Goal: Task Accomplishment & Management: Manage account settings

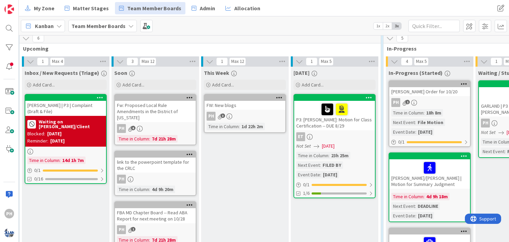
scroll to position [527, 0]
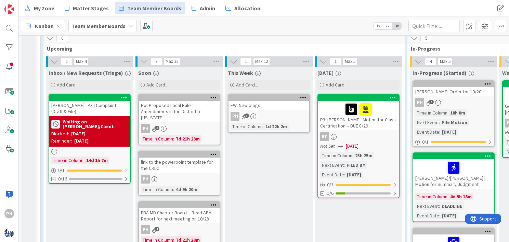
click at [112, 118] on div "Waiting on Derek/Client" at bounding box center [89, 124] width 77 height 12
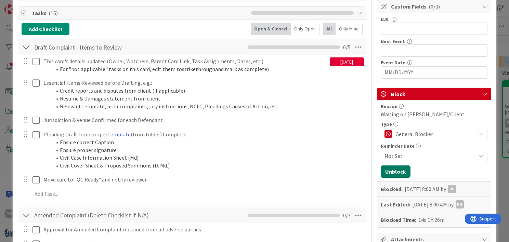
click at [391, 167] on button "Unblock" at bounding box center [395, 171] width 30 height 12
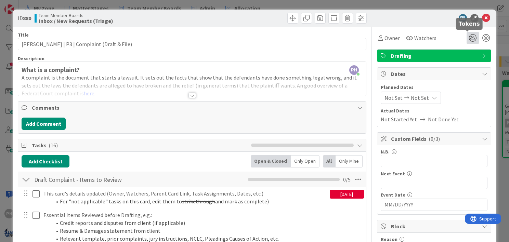
click at [469, 34] on icon at bounding box center [472, 38] width 12 height 12
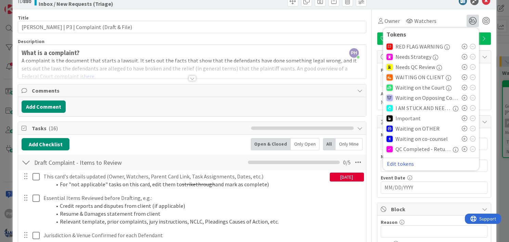
scroll to position [15, 0]
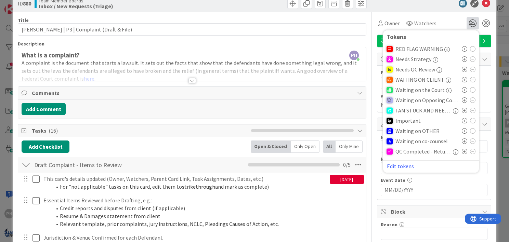
click at [461, 139] on icon at bounding box center [463, 140] width 5 height 5
click at [340, 18] on div "Title 47 / 128" at bounding box center [192, 20] width 348 height 6
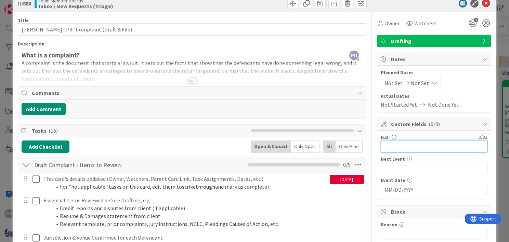
click at [384, 145] on input "text" at bounding box center [433, 146] width 107 height 12
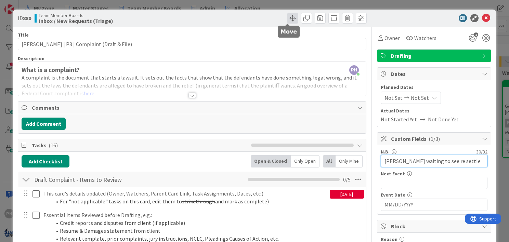
type input "derek waiting to see re settle"
click at [287, 14] on span at bounding box center [292, 18] width 11 height 11
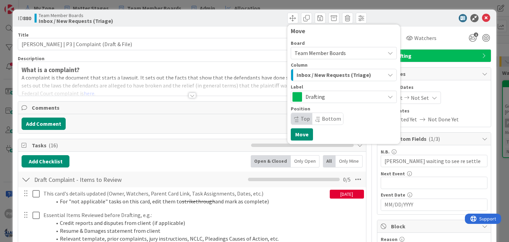
click at [326, 76] on span "Inbox / New Requests (Triage)" at bounding box center [333, 74] width 75 height 9
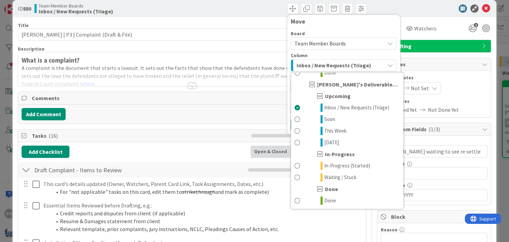
scroll to position [53, 0]
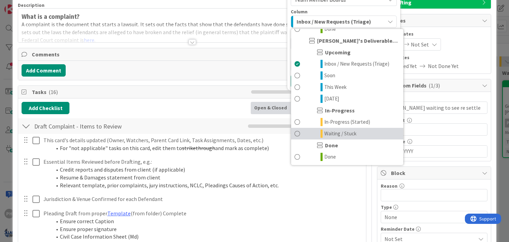
click at [329, 132] on span "Waiting / Stuck" at bounding box center [340, 134] width 32 height 8
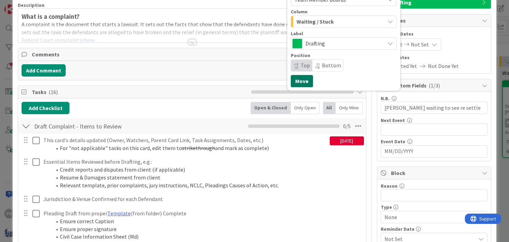
click at [293, 79] on button "Move" at bounding box center [302, 81] width 22 height 12
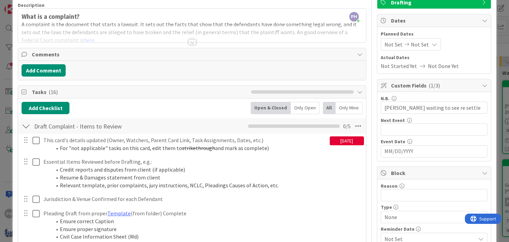
scroll to position [0, 0]
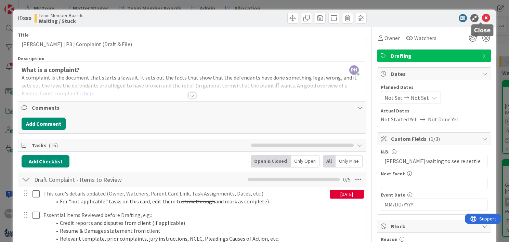
click at [482, 16] on icon at bounding box center [486, 18] width 8 height 8
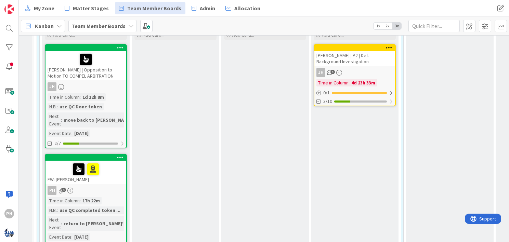
scroll to position [122, 4]
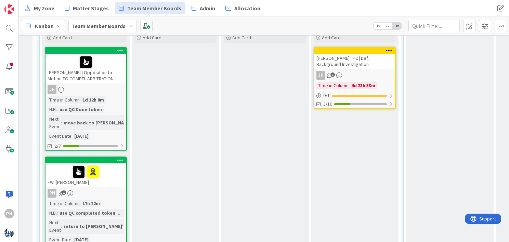
click at [95, 64] on div at bounding box center [86, 62] width 77 height 14
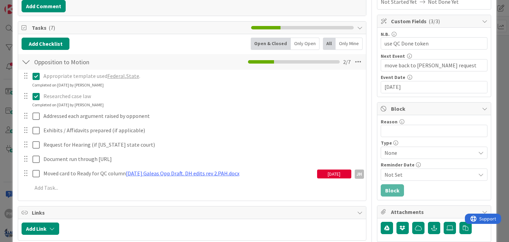
scroll to position [118, 0]
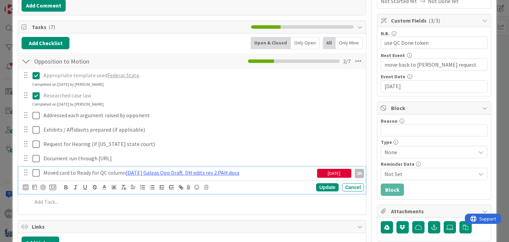
click at [79, 172] on p "Moved card to Ready for QC column 2025-10-13 Galeas Opp Draft. DH edits rev 2.P…" at bounding box center [178, 173] width 271 height 8
click at [207, 186] on icon at bounding box center [206, 187] width 4 height 5
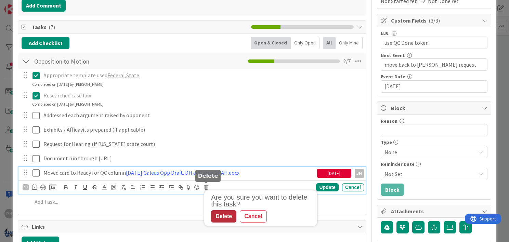
click at [216, 211] on div "Delete" at bounding box center [223, 216] width 25 height 12
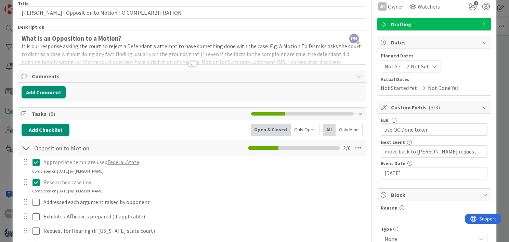
scroll to position [0, 0]
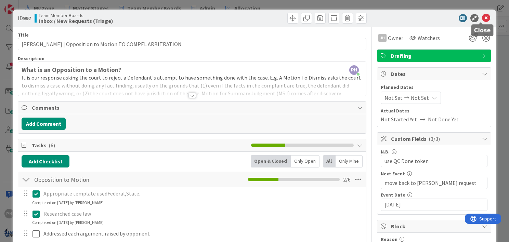
click at [482, 15] on icon at bounding box center [486, 18] width 8 height 8
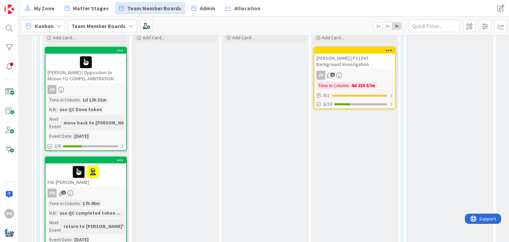
click at [109, 57] on div at bounding box center [86, 62] width 77 height 14
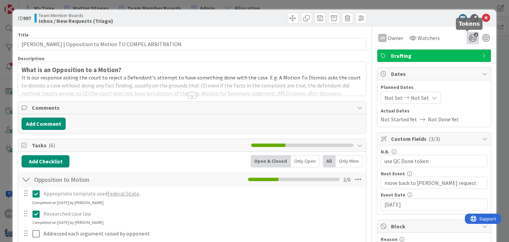
click at [467, 36] on icon "1" at bounding box center [472, 38] width 12 height 12
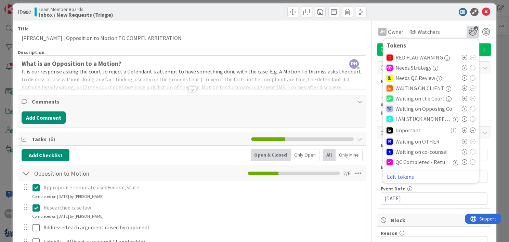
scroll to position [8, 0]
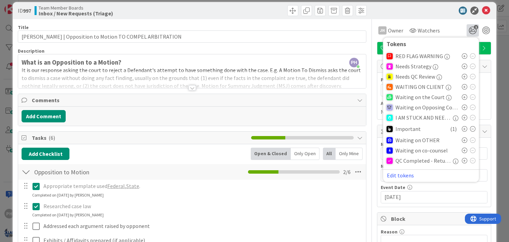
click at [461, 160] on icon at bounding box center [463, 160] width 5 height 5
click at [432, 12] on div at bounding box center [430, 10] width 121 height 8
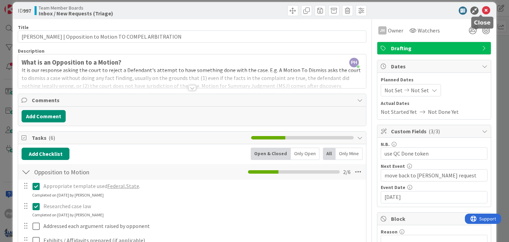
click at [482, 10] on icon at bounding box center [486, 10] width 8 height 8
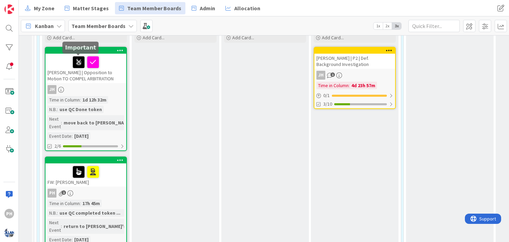
click at [78, 58] on icon at bounding box center [79, 61] width 12 height 11
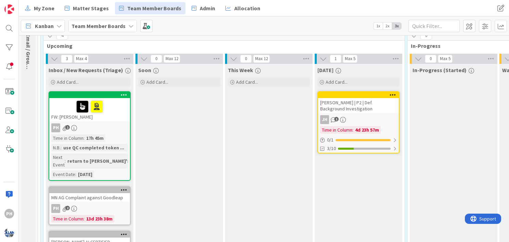
scroll to position [83, 0]
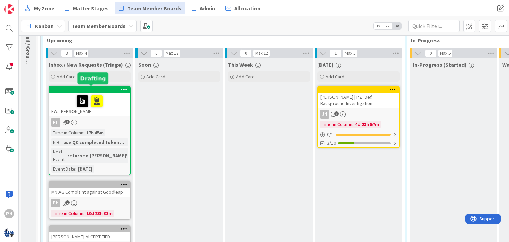
click at [111, 90] on div at bounding box center [91, 89] width 78 height 5
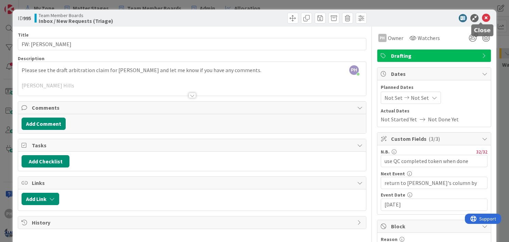
click at [482, 18] on icon at bounding box center [486, 18] width 8 height 8
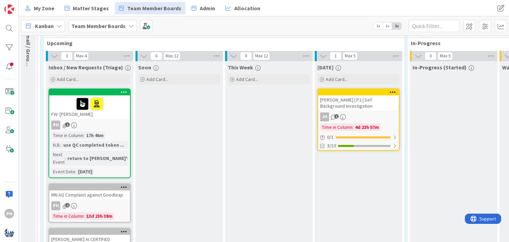
scroll to position [80, 0]
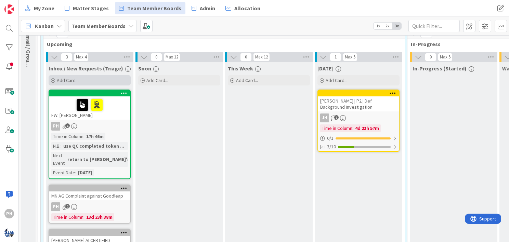
click at [60, 79] on span "Add Card..." at bounding box center [68, 80] width 22 height 6
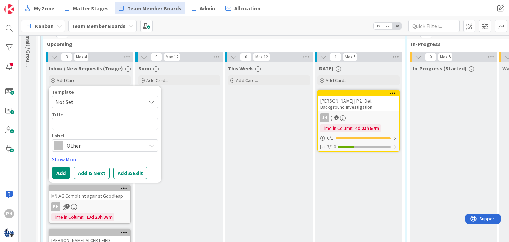
click at [83, 100] on span "Not Set" at bounding box center [97, 101] width 85 height 9
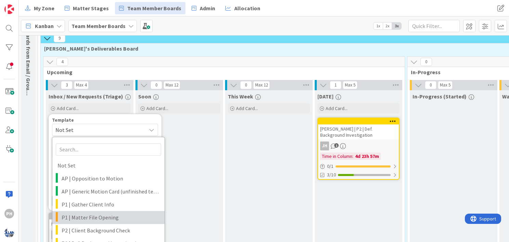
scroll to position [30, 0]
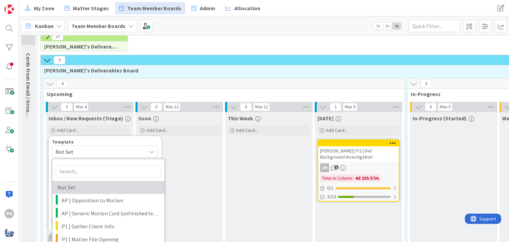
click at [85, 185] on span "Not Set" at bounding box center [106, 187] width 98 height 9
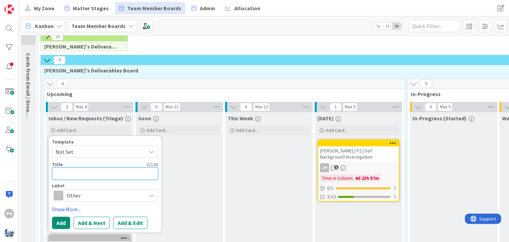
click at [74, 170] on textarea at bounding box center [105, 173] width 106 height 12
type textarea "x"
type textarea "R"
type textarea "x"
type textarea "Re"
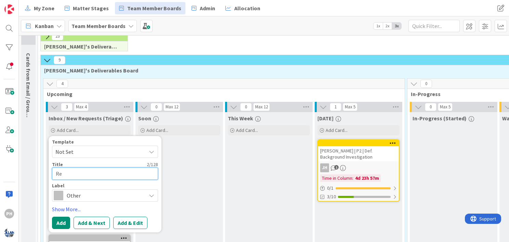
type textarea "x"
type textarea "Rea"
type textarea "x"
type textarea "Read"
type textarea "x"
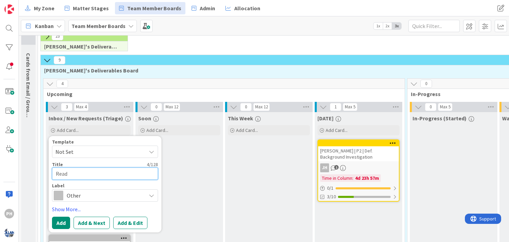
type textarea "Read"
type textarea "x"
type textarea "Read F"
type textarea "x"
type textarea "Read Fr"
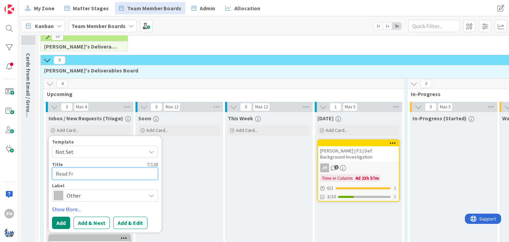
type textarea "x"
type textarea "Read Frie"
type textarea "x"
type textarea "Read Fried"
type textarea "x"
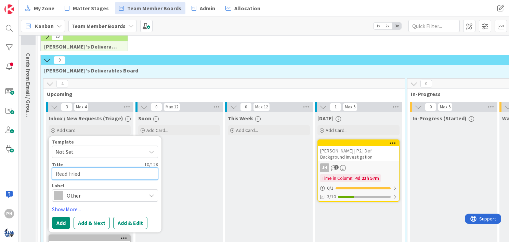
type textarea "Read Friedm"
type textarea "x"
type textarea "Read Friedma"
type textarea "x"
type textarea "Read Friedman"
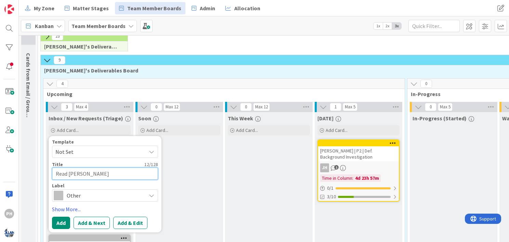
type textarea "x"
type textarea "Read Friedman"
type textarea "x"
type textarea "Read Friedman A"
type textarea "x"
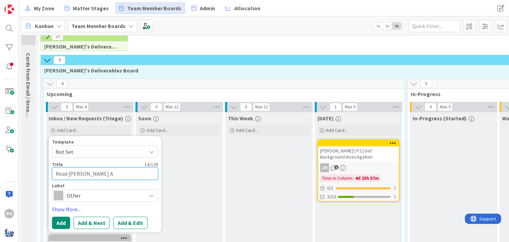
type textarea "Read Friedman AR"
type textarea "x"
type textarea "Read Friedman ARt"
type textarea "x"
type textarea "Read Friedman ARti"
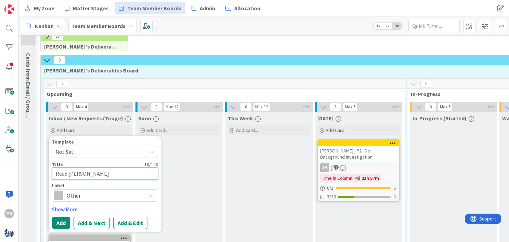
type textarea "x"
type textarea "Read Friedman ARtic"
type textarea "x"
type textarea "Read Friedman ARticl"
type textarea "x"
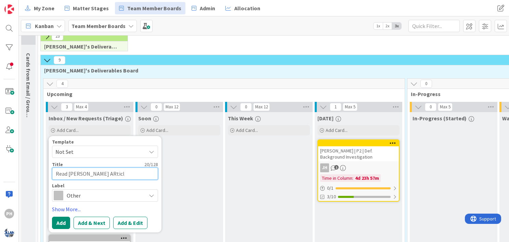
type textarea "Read Friedman ARtic"
type textarea "x"
type textarea "Read Friedman ARti"
type textarea "x"
type textarea "Read Friedman ARt"
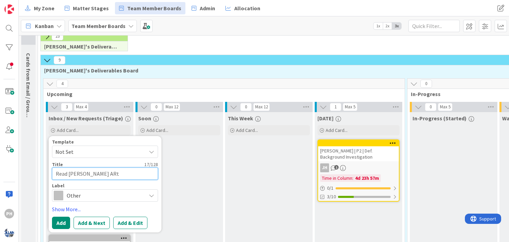
type textarea "x"
type textarea "Read Friedman AR"
type textarea "x"
type textarea "Read Friedman A"
type textarea "x"
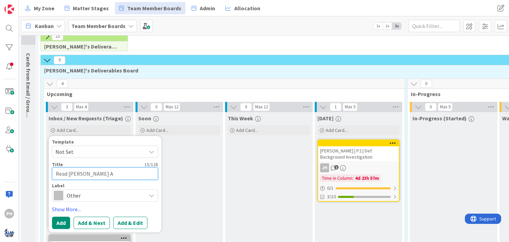
type textarea "Read Friedman Ar"
type textarea "x"
type textarea "Read Friedman Art"
type textarea "x"
type textarea "Read Friedman Arti"
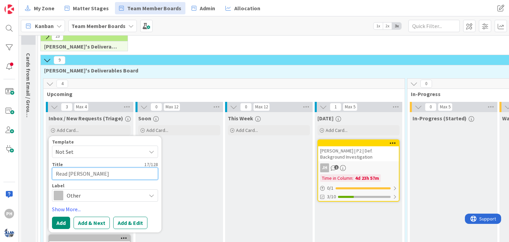
type textarea "x"
type textarea "Read Friedman Artic"
type textarea "x"
type textarea "Read Friedman Articl"
type textarea "x"
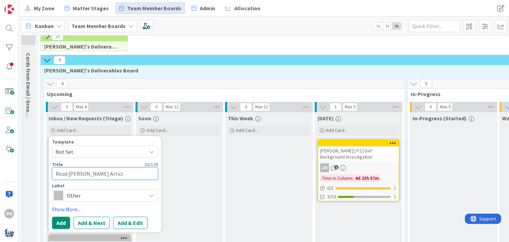
type textarea "Read Friedman Article"
click at [56, 172] on textarea "Read Friedman Article" at bounding box center [105, 173] width 106 height 12
type textarea "x"
type textarea "RRead Friedman Article"
type textarea "x"
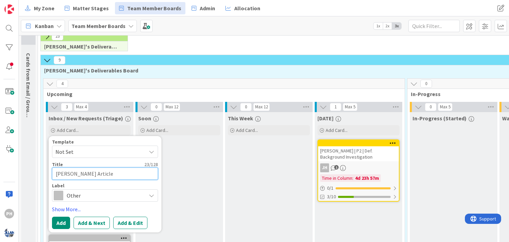
type textarea "ReiRead Friedman Article"
type textarea "x"
type textarea "ReivRead Friedman Article"
type textarea "x"
type textarea "ReiveRead Friedman Article"
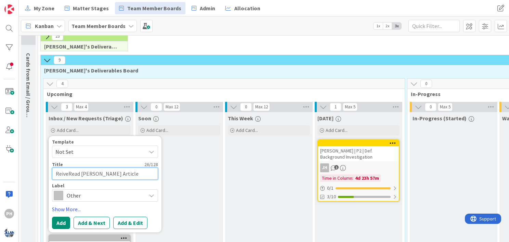
type textarea "x"
type textarea "ReivewRead Friedman Article"
type textarea "x"
type textarea "Reivew Read Friedman Article"
type textarea "x"
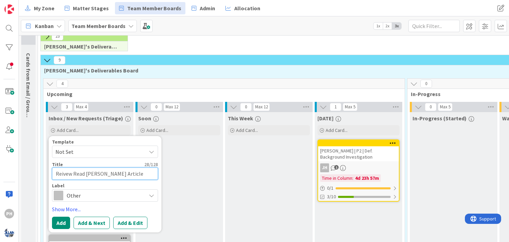
type textarea "ReivewRead Friedman Article"
type textarea "x"
type textarea "ReiveRead Friedman Article"
type textarea "x"
type textarea "ReivRead Friedman Article"
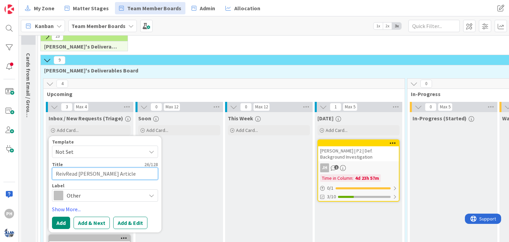
type textarea "x"
type textarea "ReiRead Friedman Article"
type textarea "x"
type textarea "ReRead Friedman Article"
type textarea "x"
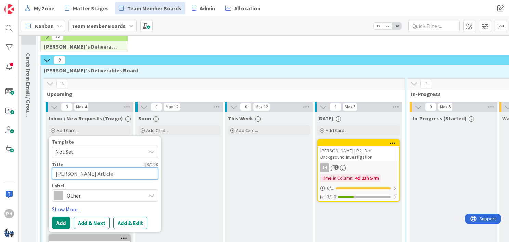
type textarea "RevRead Friedman Article"
type textarea "x"
type textarea "RevieRead Friedman Article"
type textarea "x"
type textarea "ReviewRead Friedman Article"
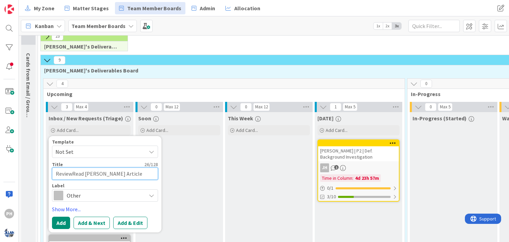
type textarea "x"
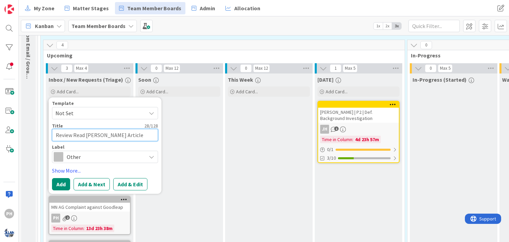
scroll to position [71, 0]
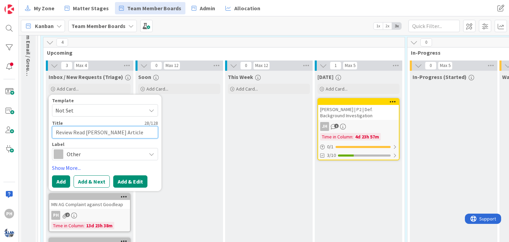
type textarea "Review Read Friedman Article"
click at [122, 178] on button "Add & Edit" at bounding box center [130, 181] width 34 height 12
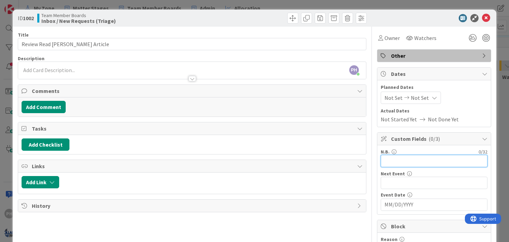
click at [389, 159] on input "text" at bounding box center [433, 161] width 107 height 12
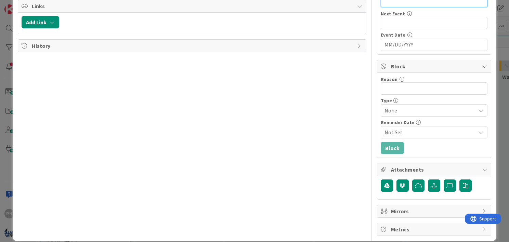
scroll to position [161, 0]
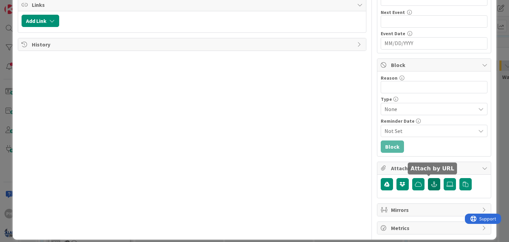
click at [431, 183] on icon "button" at bounding box center [434, 184] width 6 height 5
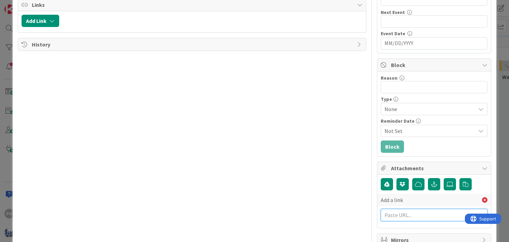
click at [389, 215] on input "text" at bounding box center [433, 215] width 107 height 12
paste input "https://msa.maryland.gov/megafile/msa/speccol/sc2900/sc2908/pdf/friedman_articl…"
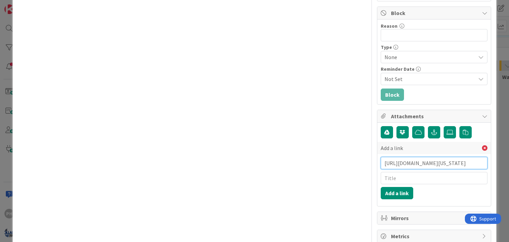
scroll to position [215, 0]
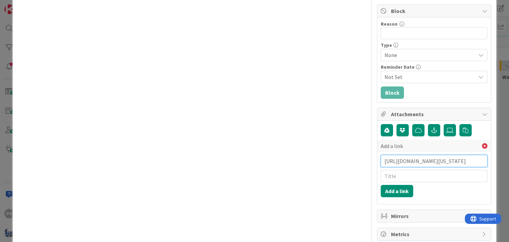
type input "https://msa.maryland.gov/megafile/msa/speccol/sc2900/sc2908/pdf/friedman_articl…"
click at [403, 175] on input "text" at bounding box center [433, 176] width 107 height 12
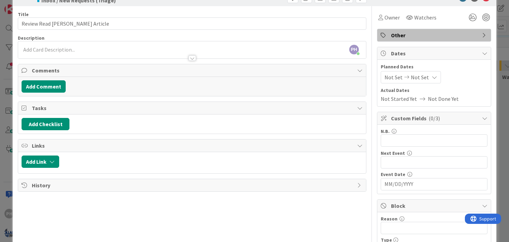
scroll to position [16, 0]
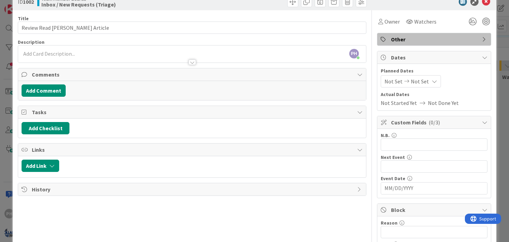
type input "Friedman Article"
click at [407, 145] on input "text" at bounding box center [433, 144] width 107 height 12
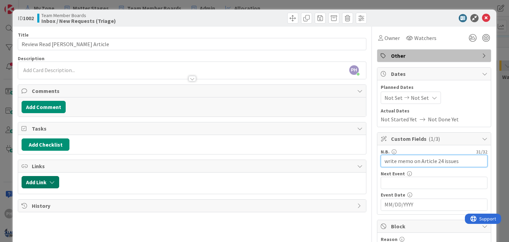
type input "write memo on Article 24 issues"
click at [52, 178] on button "Add Link" at bounding box center [41, 182] width 38 height 12
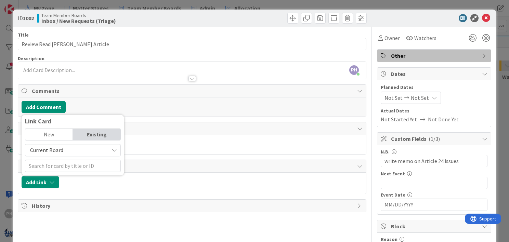
click at [92, 148] on span "Current Board" at bounding box center [67, 150] width 77 height 10
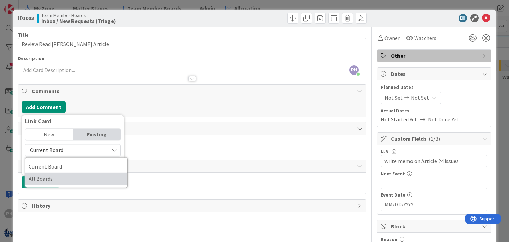
click at [71, 177] on span "All Boards" at bounding box center [76, 179] width 95 height 10
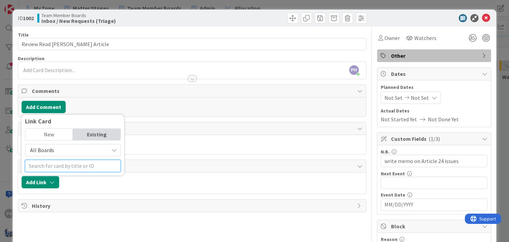
click at [72, 165] on input "text" at bounding box center [73, 166] width 96 height 12
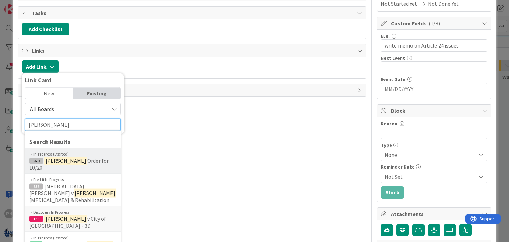
scroll to position [135, 0]
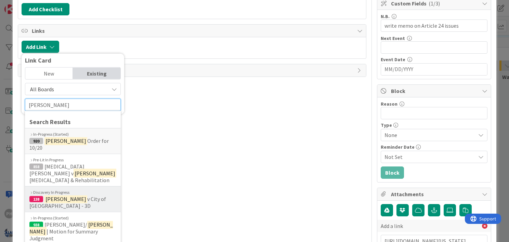
type input "johnson"
click at [52, 194] on mark "Johnson" at bounding box center [65, 198] width 43 height 9
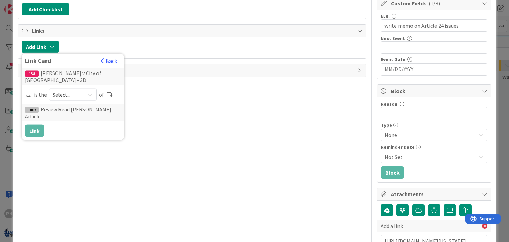
click at [55, 90] on span "Select..." at bounding box center [67, 95] width 29 height 10
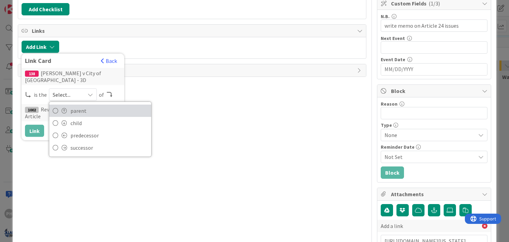
click at [57, 106] on icon at bounding box center [55, 111] width 5 height 10
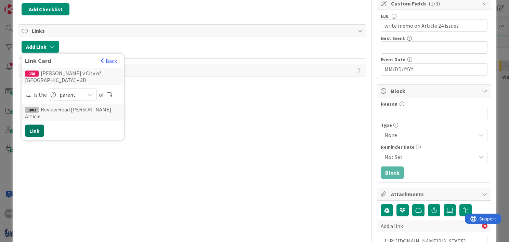
click at [31, 125] on button "Link" at bounding box center [34, 131] width 19 height 12
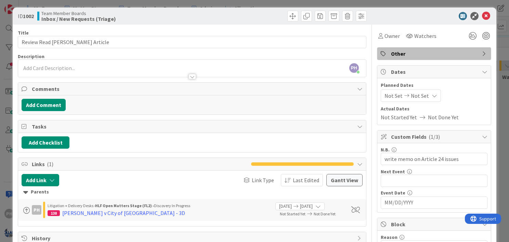
scroll to position [0, 0]
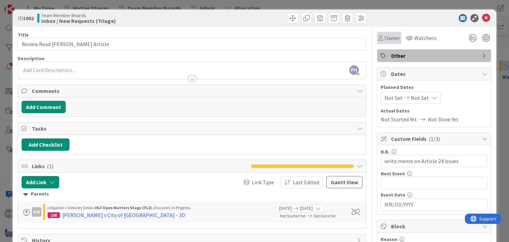
click at [377, 36] on div "Owner" at bounding box center [389, 38] width 24 height 12
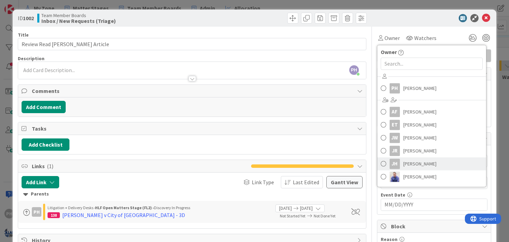
click at [380, 162] on span at bounding box center [382, 164] width 5 height 10
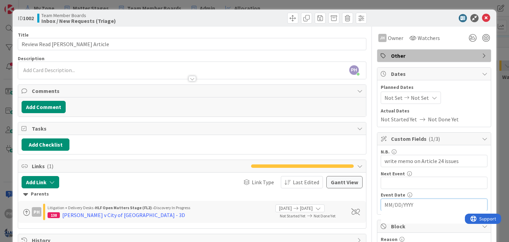
click at [386, 203] on input "MM/DD/YYYY" at bounding box center [433, 205] width 99 height 12
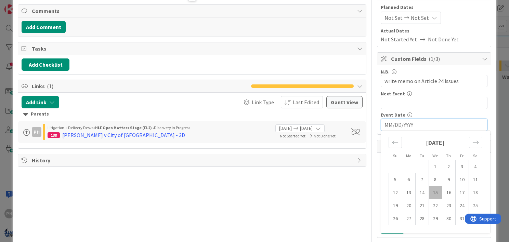
scroll to position [80, 0]
click at [457, 189] on td "17" at bounding box center [461, 192] width 13 height 13
type input "[DATE]"
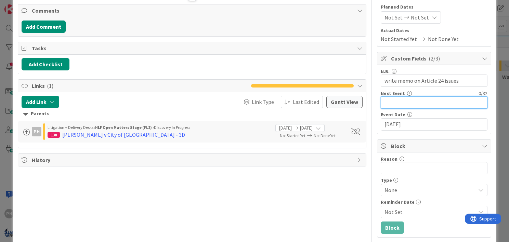
click at [400, 101] on input "text" at bounding box center [433, 102] width 107 height 12
type input "R"
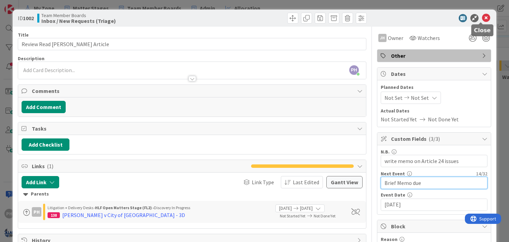
type input "Brief Memo due"
click at [482, 17] on icon at bounding box center [486, 18] width 8 height 8
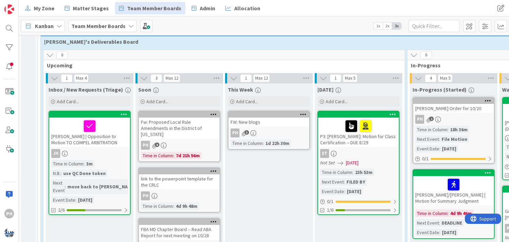
scroll to position [461, 0]
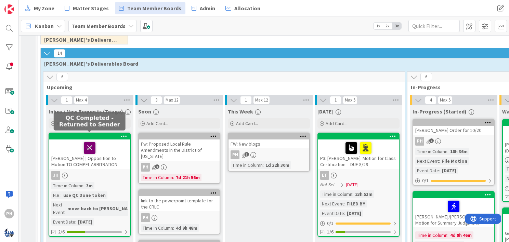
click at [89, 142] on icon at bounding box center [90, 147] width 12 height 11
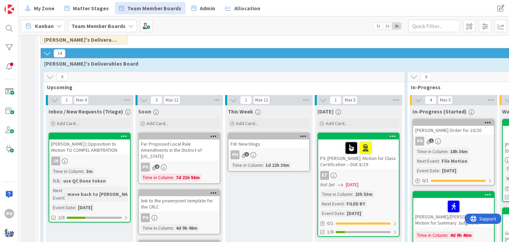
click at [124, 134] on icon at bounding box center [124, 136] width 6 height 5
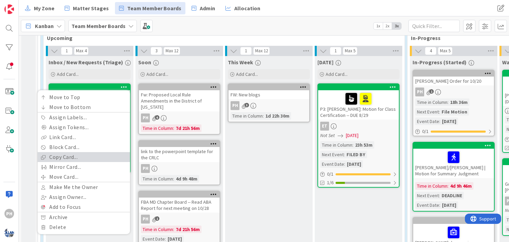
scroll to position [520, 0]
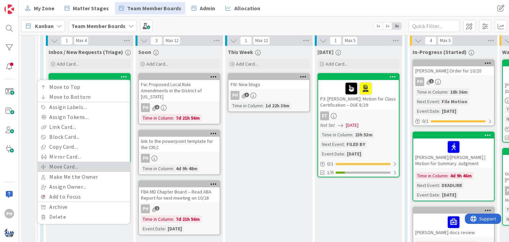
click at [73, 162] on link "Move Card..." at bounding box center [84, 167] width 92 height 10
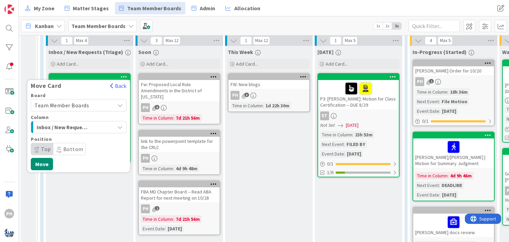
click at [119, 124] on icon "button" at bounding box center [119, 126] width 5 height 5
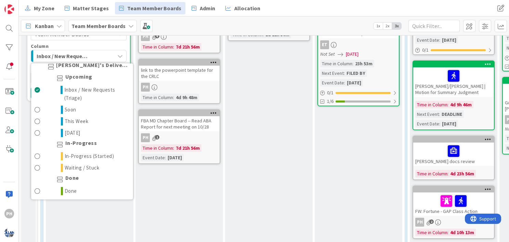
scroll to position [603, 0]
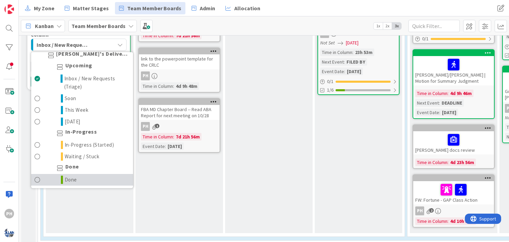
click at [83, 174] on link "Done" at bounding box center [82, 180] width 102 height 12
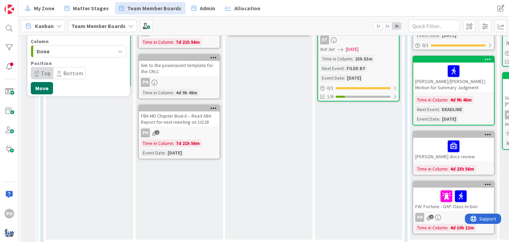
click at [42, 83] on button "Move" at bounding box center [42, 88] width 22 height 12
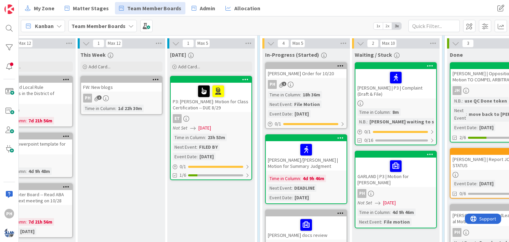
scroll to position [518, 149]
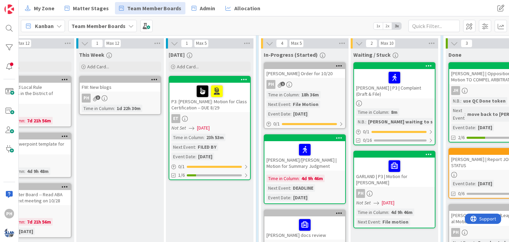
click at [183, 84] on div at bounding box center [209, 91] width 77 height 14
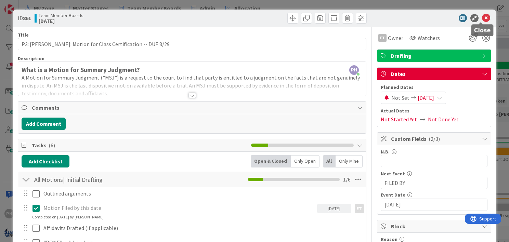
click at [482, 14] on icon at bounding box center [486, 18] width 8 height 8
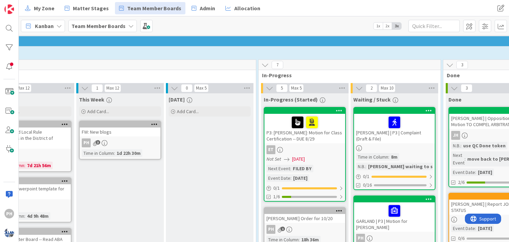
scroll to position [472, 149]
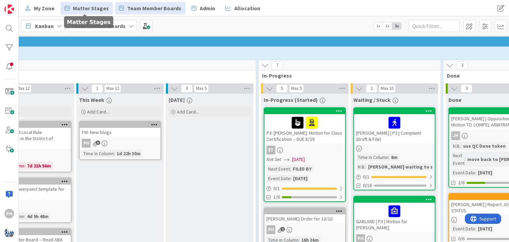
click at [96, 4] on span "Matter Stages" at bounding box center [91, 8] width 36 height 8
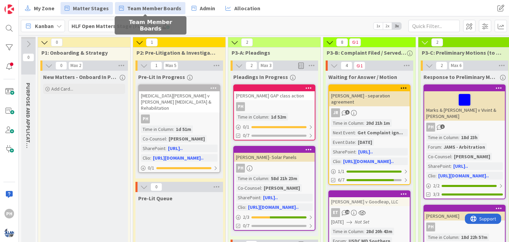
click at [130, 6] on span "Team Member Boards" at bounding box center [154, 8] width 54 height 8
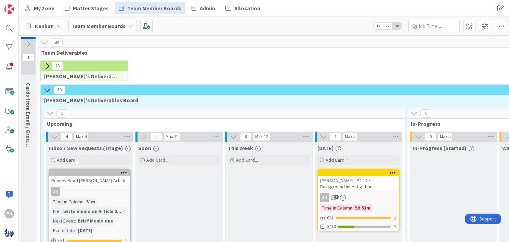
click at [46, 87] on icon at bounding box center [47, 90] width 8 height 8
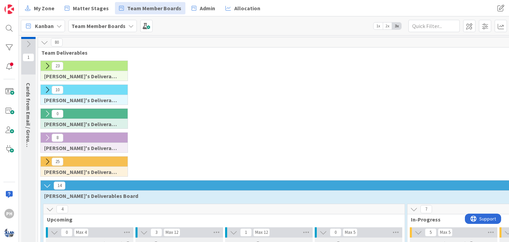
click at [47, 63] on icon at bounding box center [47, 66] width 8 height 8
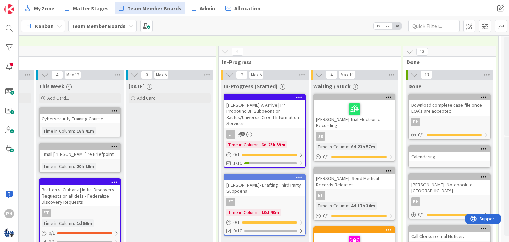
scroll to position [38, 224]
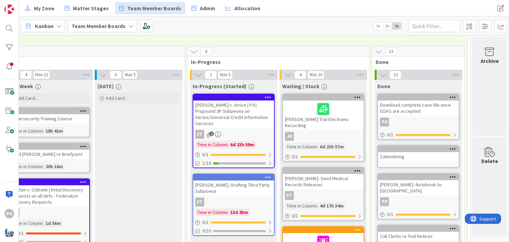
click at [121, 130] on div "Today Add Card..." at bounding box center [139, 226] width 88 height 292
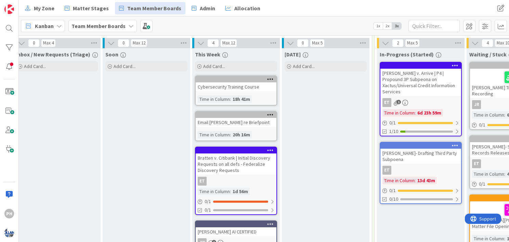
scroll to position [70, 40]
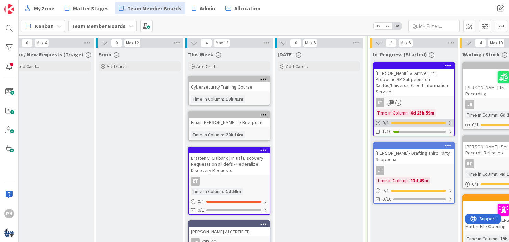
click at [449, 120] on div at bounding box center [450, 122] width 4 height 5
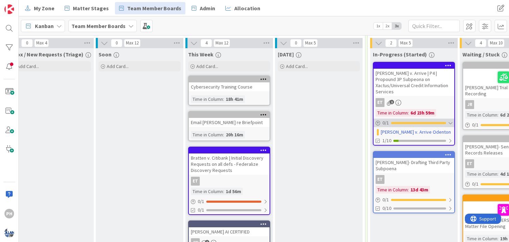
click at [449, 120] on div at bounding box center [450, 122] width 4 height 5
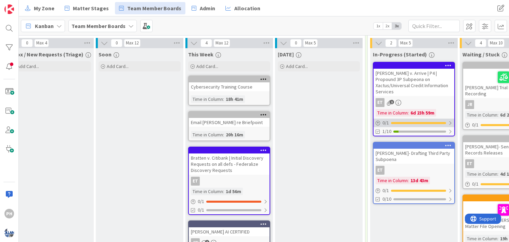
click at [450, 120] on div at bounding box center [450, 122] width 4 height 5
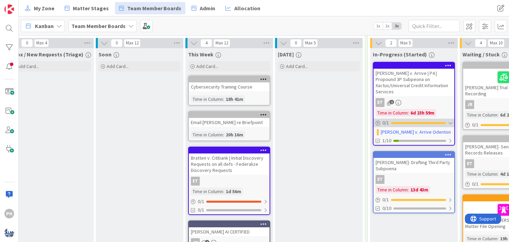
click at [449, 120] on div at bounding box center [450, 122] width 4 height 5
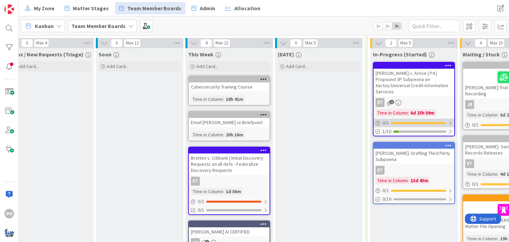
click at [449, 120] on div at bounding box center [450, 122] width 4 height 5
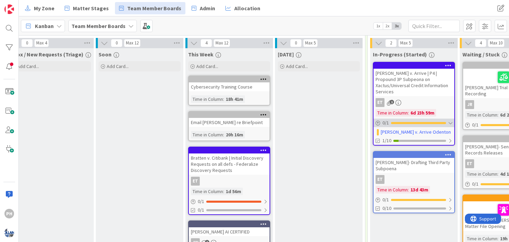
click at [449, 120] on div at bounding box center [450, 122] width 4 height 5
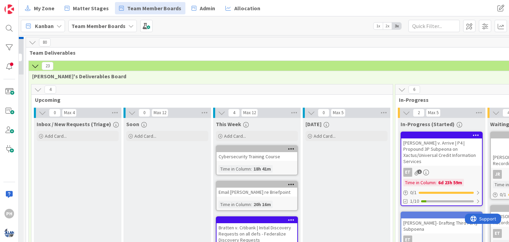
scroll to position [0, 22]
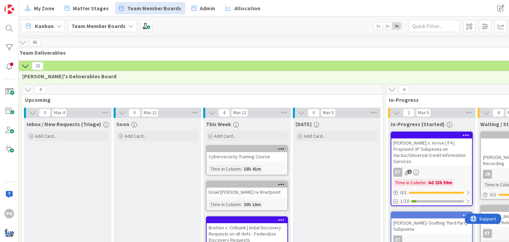
click at [25, 63] on icon at bounding box center [26, 66] width 8 height 8
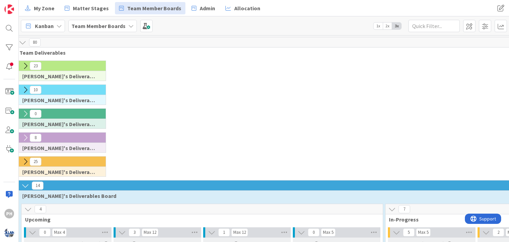
click at [26, 87] on icon at bounding box center [26, 90] width 8 height 8
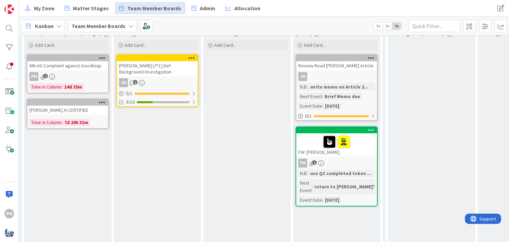
scroll to position [117, 22]
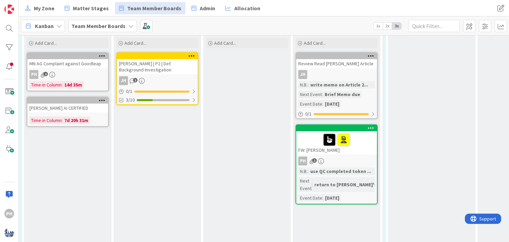
click at [371, 125] on icon at bounding box center [370, 127] width 6 height 5
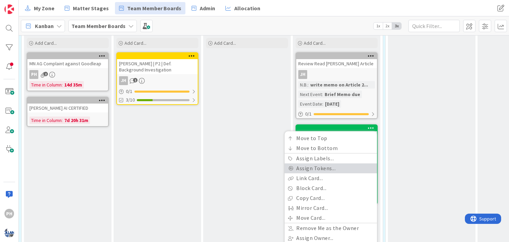
click at [327, 167] on link "Assign Tokens..." at bounding box center [330, 168] width 92 height 10
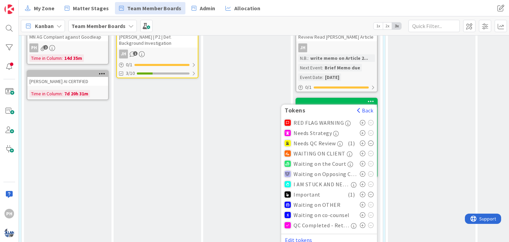
scroll to position [144, 22]
click at [411, 103] on div "In-Progress (Started)" at bounding box center [432, 135] width 88 height 274
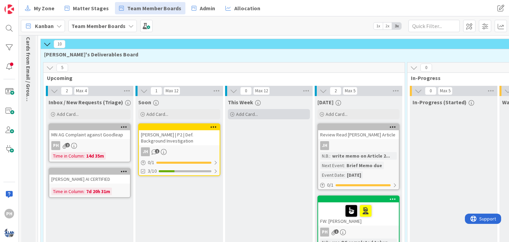
scroll to position [45, 0]
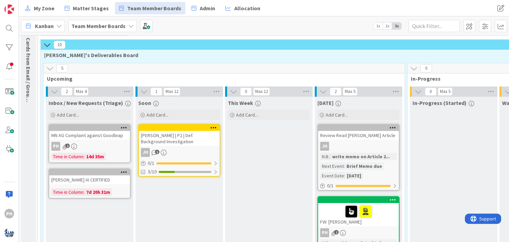
click at [48, 41] on icon at bounding box center [47, 45] width 8 height 8
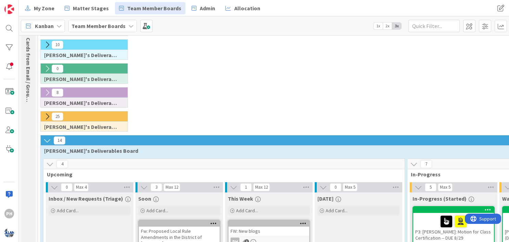
click at [47, 44] on icon at bounding box center [47, 45] width 8 height 8
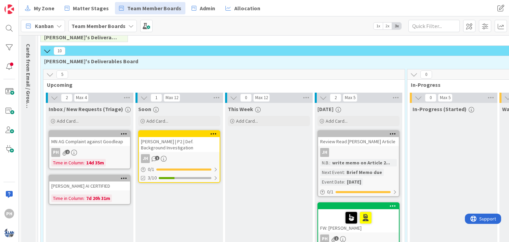
scroll to position [38, 0]
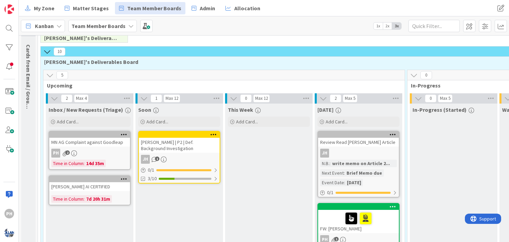
click at [46, 48] on icon at bounding box center [47, 52] width 8 height 8
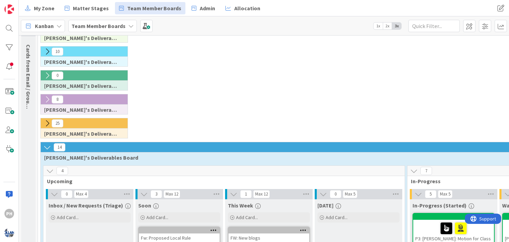
click at [46, 96] on icon at bounding box center [47, 100] width 8 height 8
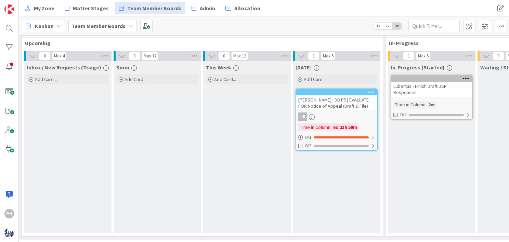
scroll to position [129, 22]
click at [211, 78] on icon at bounding box center [210, 80] width 4 height 4
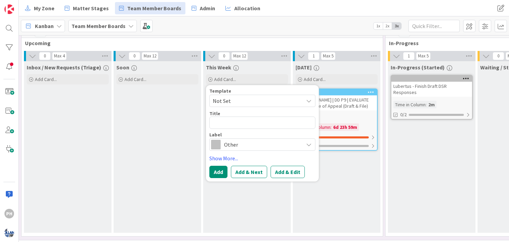
click at [252, 100] on span "Not Set" at bounding box center [255, 100] width 85 height 9
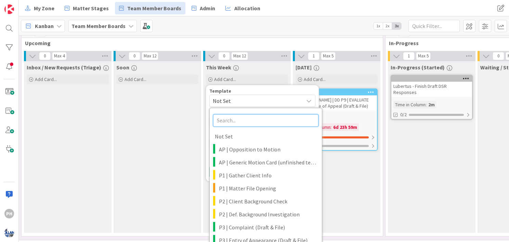
click at [237, 122] on input "text" at bounding box center [265, 120] width 105 height 12
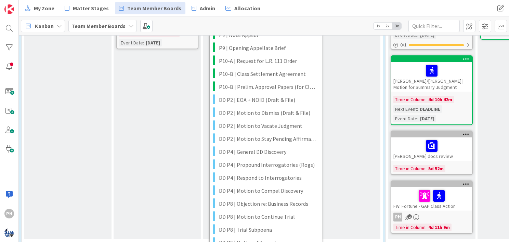
scroll to position [593, 22]
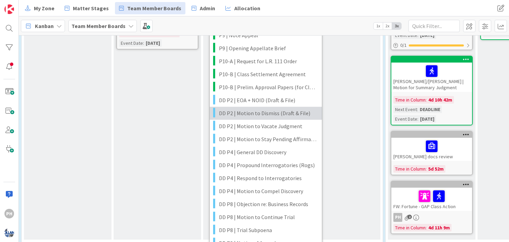
click at [245, 109] on span "DD P2 | Motion to Dismiss (Draft & File)" at bounding box center [268, 113] width 98 height 9
type textarea "x"
type textarea "<case> | Motion to Dismiss (Draft & File)"
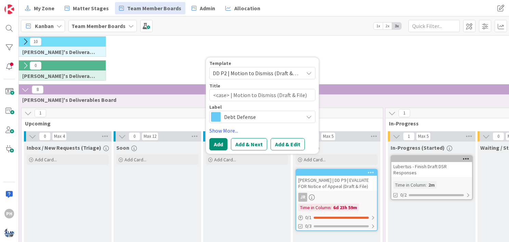
scroll to position [48, 22]
click at [287, 144] on button "Add & Edit" at bounding box center [287, 144] width 34 height 12
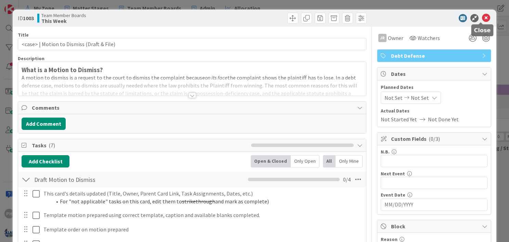
click at [482, 18] on icon at bounding box center [486, 18] width 8 height 8
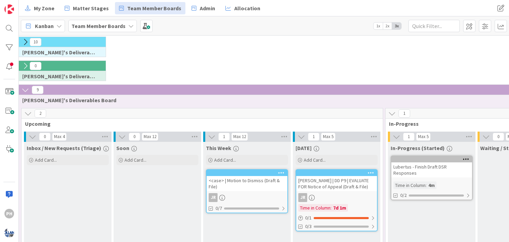
click at [279, 170] on icon at bounding box center [281, 172] width 6 height 5
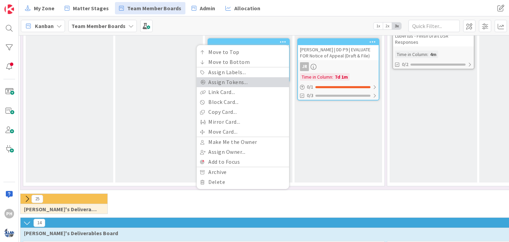
scroll to position [180, 20]
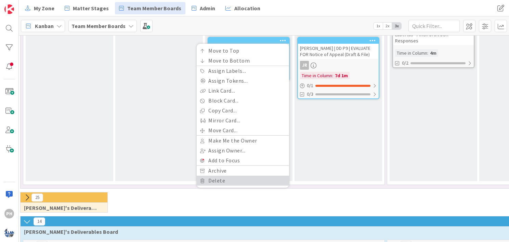
click at [221, 178] on link "Delete" at bounding box center [243, 181] width 92 height 10
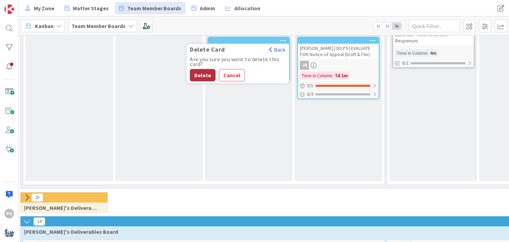
click at [198, 75] on button "Delete" at bounding box center [203, 75] width 26 height 12
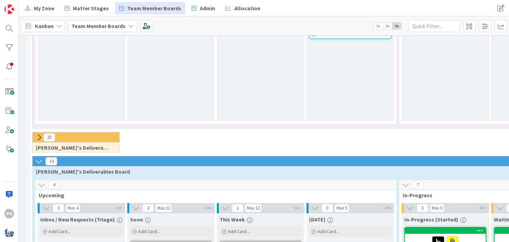
scroll to position [260, 8]
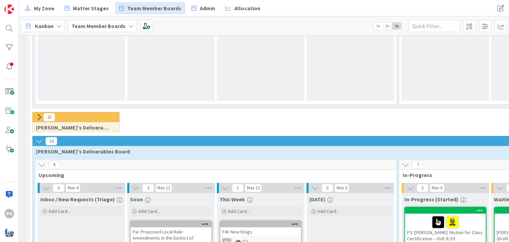
click at [38, 113] on icon at bounding box center [39, 117] width 8 height 8
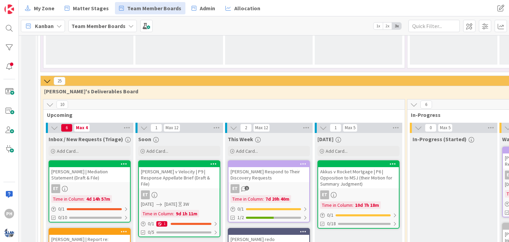
scroll to position [296, 0]
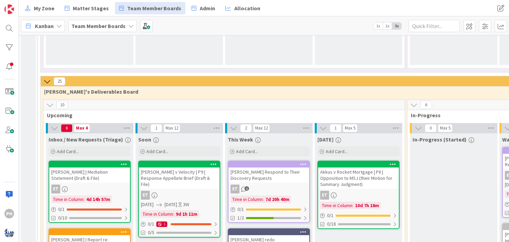
click at [46, 78] on icon at bounding box center [47, 82] width 8 height 8
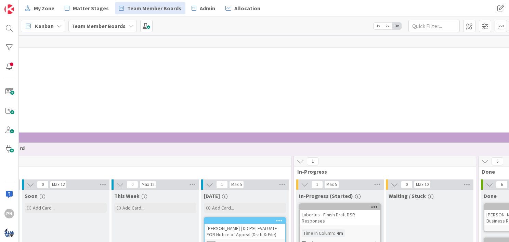
scroll to position [0, 113]
click at [84, 5] on span "Matter Stages" at bounding box center [91, 8] width 36 height 8
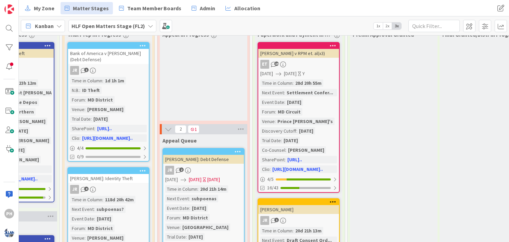
scroll to position [40, 1000]
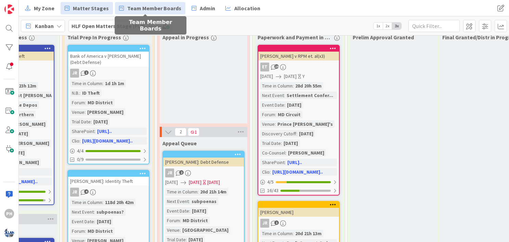
click at [137, 5] on span "Team Member Boards" at bounding box center [154, 8] width 54 height 8
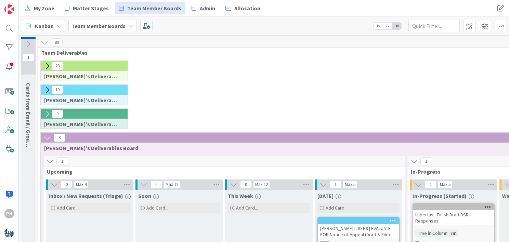
click at [46, 136] on icon at bounding box center [47, 138] width 8 height 8
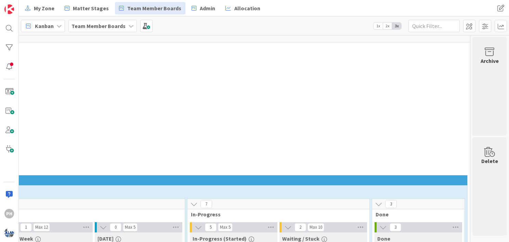
scroll to position [0, 224]
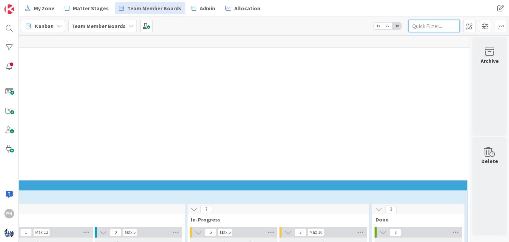
click at [420, 27] on input "text" at bounding box center [433, 26] width 51 height 12
type input "tardy"
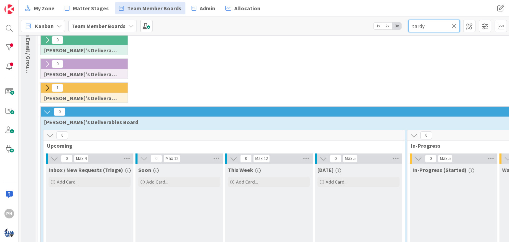
scroll to position [0, 0]
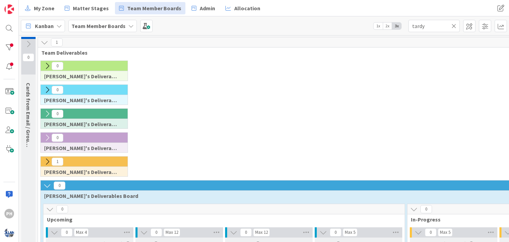
click at [47, 183] on icon at bounding box center [47, 186] width 8 height 8
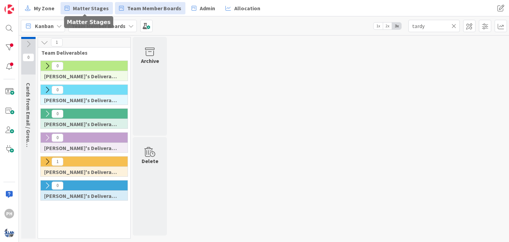
click at [92, 13] on link "Matter Stages" at bounding box center [87, 8] width 52 height 12
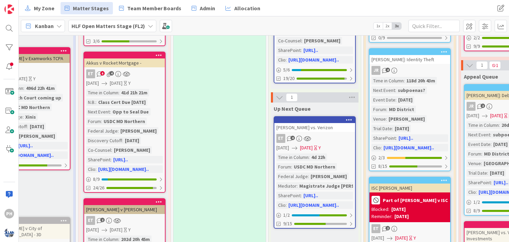
scroll to position [165, 699]
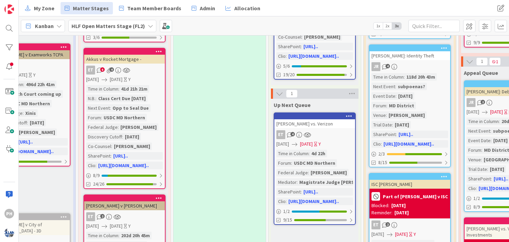
click at [312, 142] on span "[DATE]" at bounding box center [306, 143] width 13 height 7
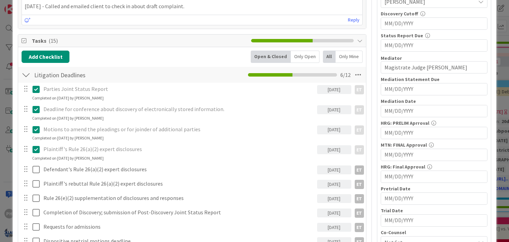
scroll to position [294, 0]
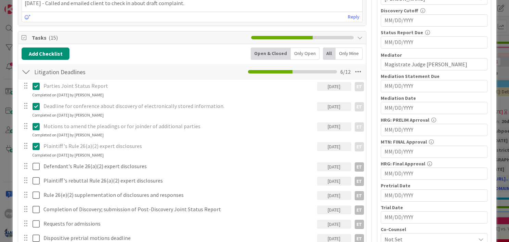
click at [401, 104] on input "MM/DD/YYYY" at bounding box center [433, 108] width 99 height 12
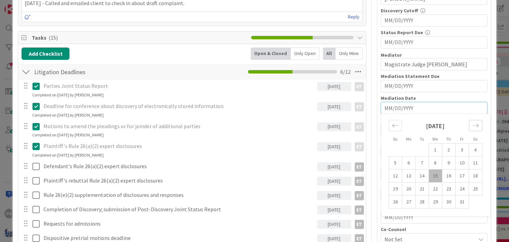
click at [472, 122] on icon "Move forward to switch to the next month." at bounding box center [475, 125] width 6 height 6
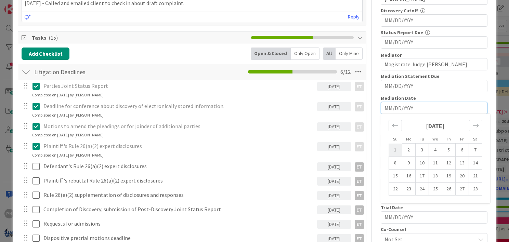
click at [390, 148] on td "1" at bounding box center [394, 150] width 13 height 13
type input "[DATE]"
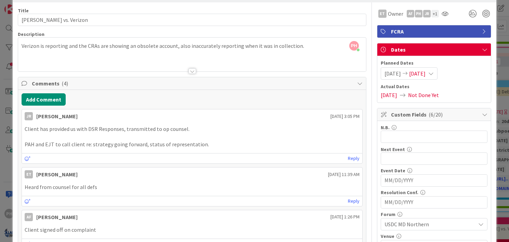
scroll to position [0, 0]
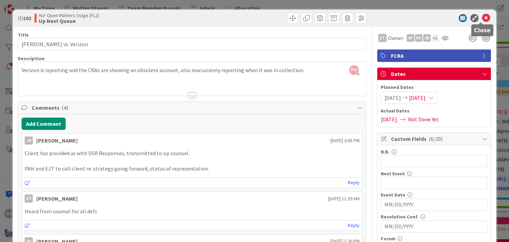
click at [482, 16] on icon at bounding box center [486, 18] width 8 height 8
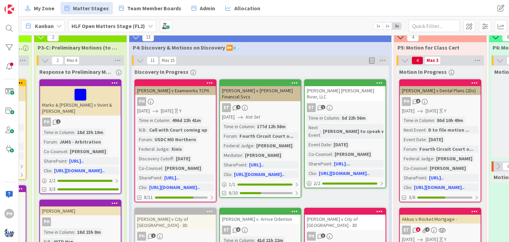
scroll to position [5, 384]
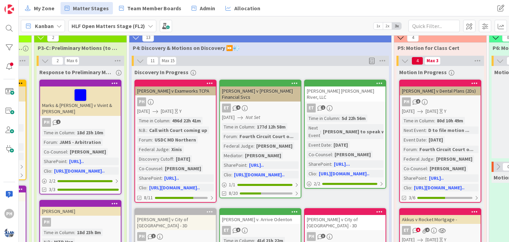
click at [294, 210] on icon at bounding box center [294, 211] width 6 height 5
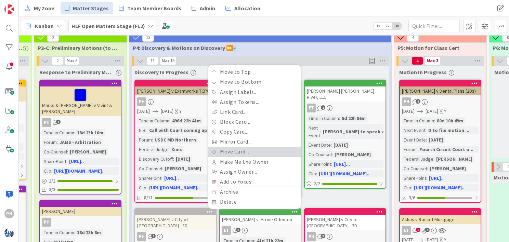
click at [234, 148] on link "Move Card..." at bounding box center [254, 152] width 92 height 10
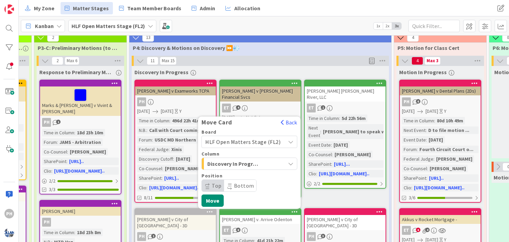
click at [290, 162] on icon "button" at bounding box center [290, 163] width 5 height 5
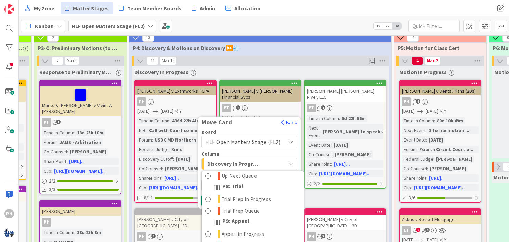
scroll to position [308, 0]
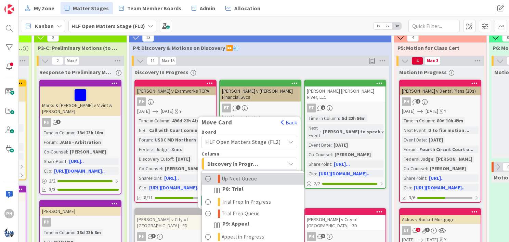
click at [252, 183] on span "Up Next Queue" at bounding box center [239, 179] width 36 height 8
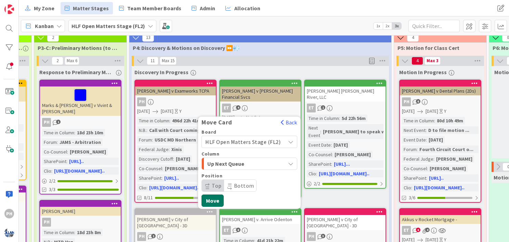
click at [208, 194] on button "Move" at bounding box center [212, 200] width 22 height 12
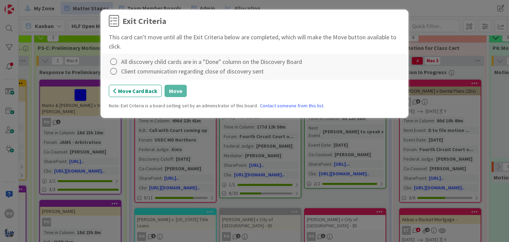
click at [138, 59] on div "All discovery child cards are in a "Done" column on the Discovery Board" at bounding box center [211, 61] width 181 height 9
click at [113, 57] on icon at bounding box center [114, 62] width 10 height 10
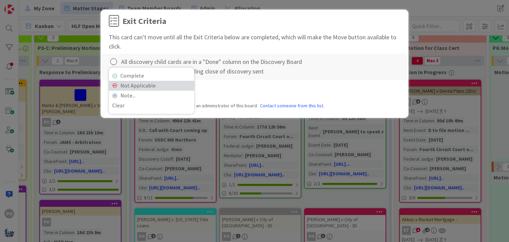
click at [125, 86] on link "Not Applicable" at bounding box center [151, 86] width 85 height 10
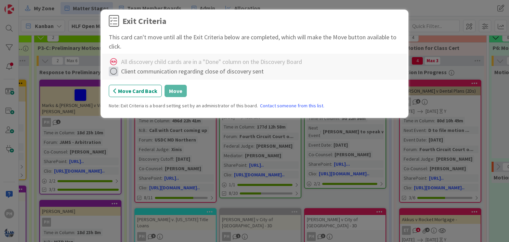
click at [116, 73] on icon at bounding box center [114, 72] width 10 height 10
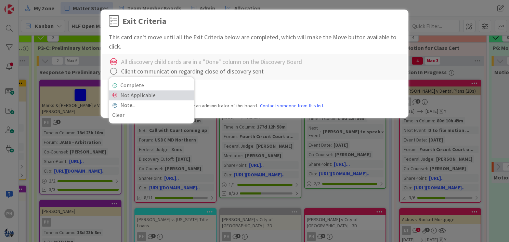
click at [126, 93] on link "Not Applicable" at bounding box center [151, 95] width 85 height 10
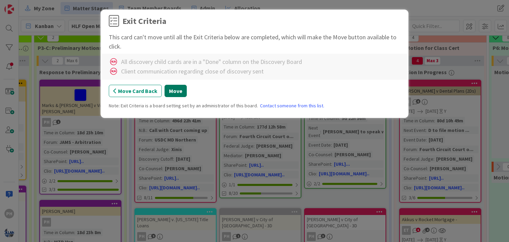
click at [180, 88] on button "Move" at bounding box center [175, 91] width 22 height 12
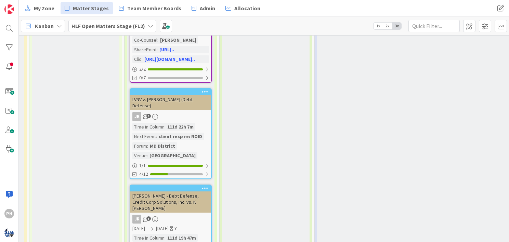
scroll to position [858, 199]
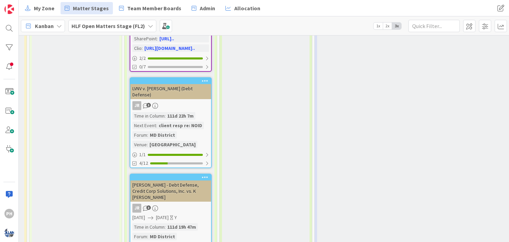
click at [176, 84] on div "LVNV v. [PERSON_NAME] (Debt Defense)" at bounding box center [170, 91] width 81 height 15
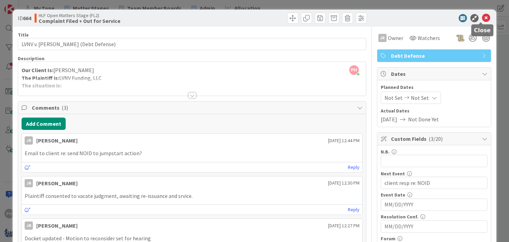
click at [482, 18] on icon at bounding box center [486, 18] width 8 height 8
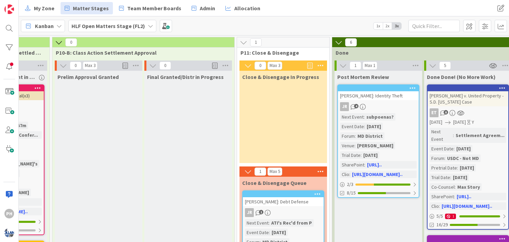
scroll to position [0, 1295]
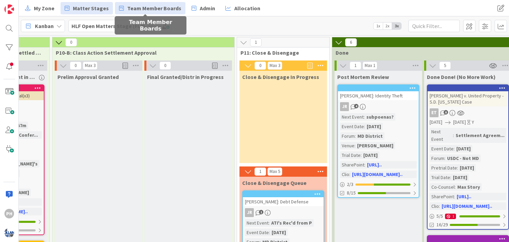
click at [137, 5] on span "Team Member Boards" at bounding box center [154, 8] width 54 height 8
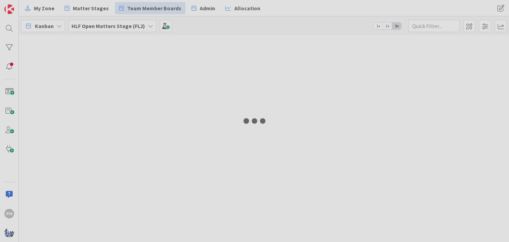
type input "tardy"
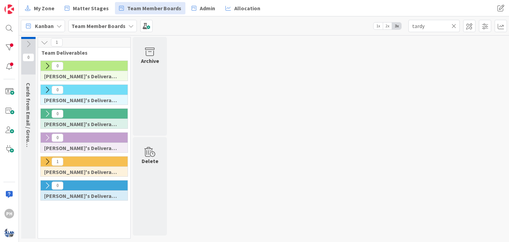
click at [45, 62] on icon at bounding box center [47, 66] width 8 height 8
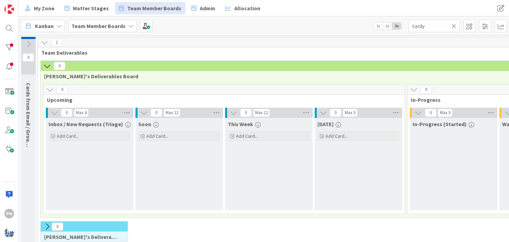
click at [454, 24] on icon at bounding box center [453, 26] width 5 height 6
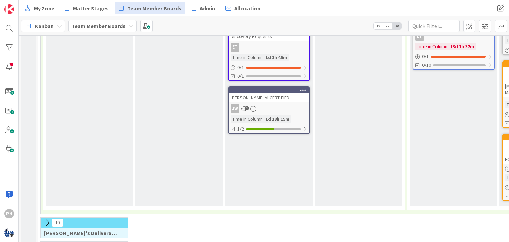
scroll to position [293, 0]
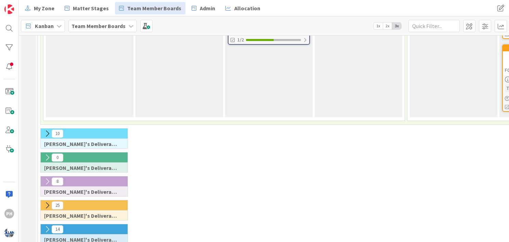
click at [48, 226] on icon at bounding box center [47, 230] width 8 height 8
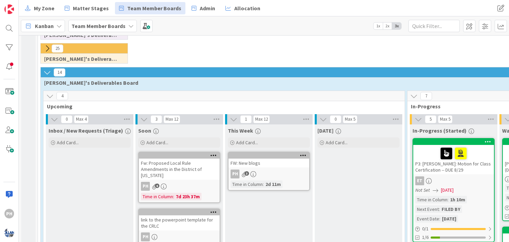
scroll to position [455, 0]
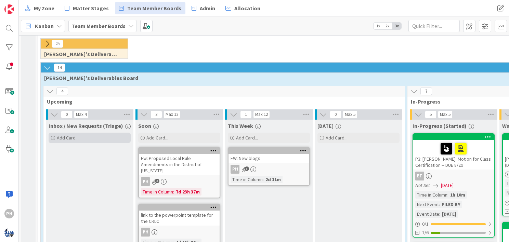
click at [59, 135] on span "Add Card..." at bounding box center [68, 138] width 22 height 6
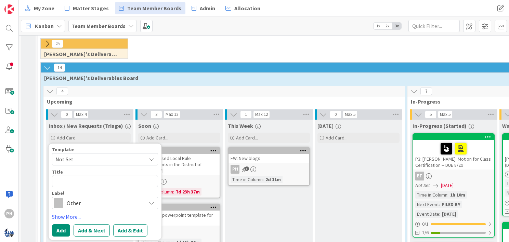
click at [92, 198] on span "Other" at bounding box center [105, 203] width 76 height 10
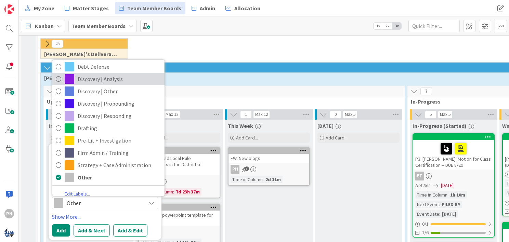
scroll to position [33, 0]
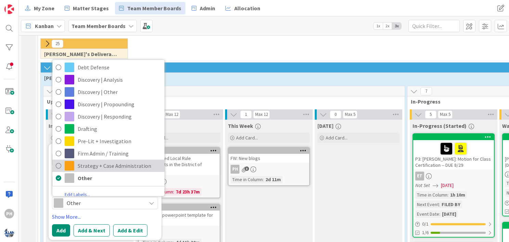
click at [57, 161] on icon at bounding box center [58, 166] width 5 height 10
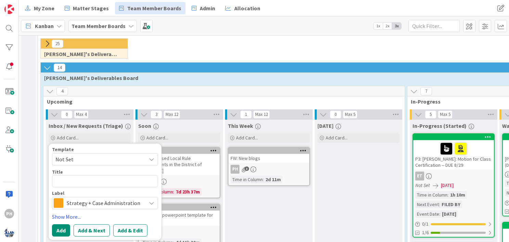
click at [107, 155] on span "Not Set" at bounding box center [97, 159] width 85 height 9
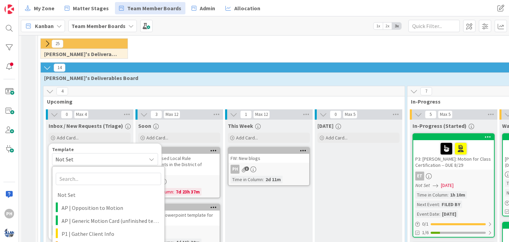
click at [107, 155] on span "Not Set" at bounding box center [97, 159] width 85 height 9
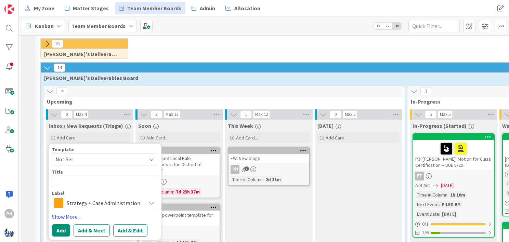
click at [107, 155] on span "Not Set" at bounding box center [97, 159] width 85 height 9
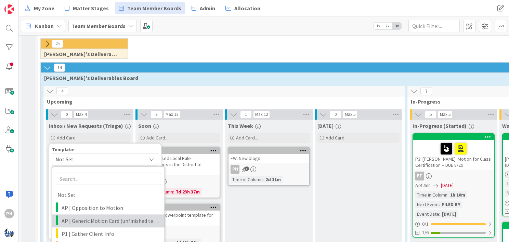
scroll to position [459, 0]
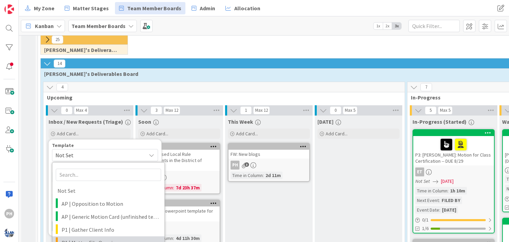
click at [90, 238] on span "P1 | Matter File Opening" at bounding box center [111, 242] width 98 height 9
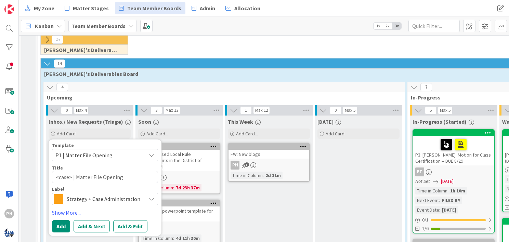
type textarea "x"
type textarea "<case> | Matter File Opening"
drag, startPoint x: 72, startPoint y: 162, endPoint x: 52, endPoint y: 161, distance: 20.6
click at [52, 171] on textarea "<case> | Matter File Opening" at bounding box center [105, 177] width 106 height 12
click at [90, 9] on span "Matter Stages" at bounding box center [91, 8] width 36 height 8
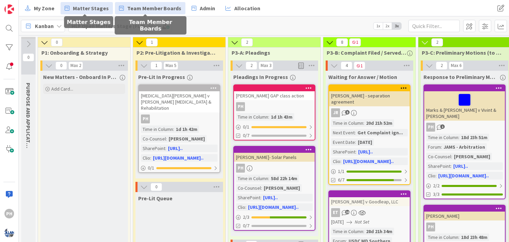
click at [137, 8] on span "Team Member Boards" at bounding box center [154, 8] width 54 height 8
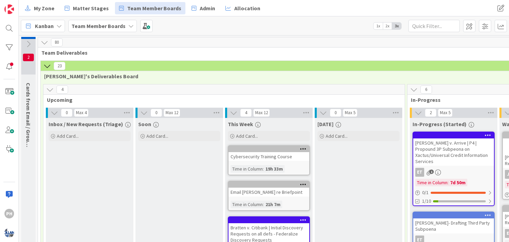
click at [49, 65] on icon at bounding box center [47, 66] width 8 height 8
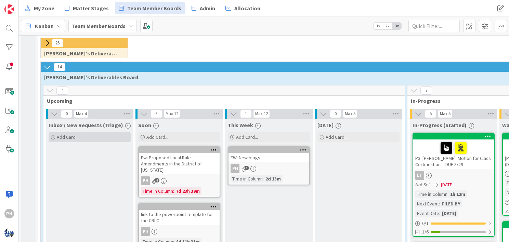
scroll to position [119, 0]
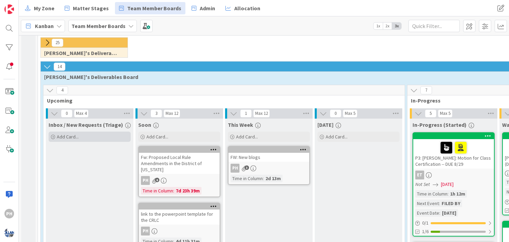
click at [57, 137] on span "Add Card..." at bounding box center [68, 137] width 22 height 6
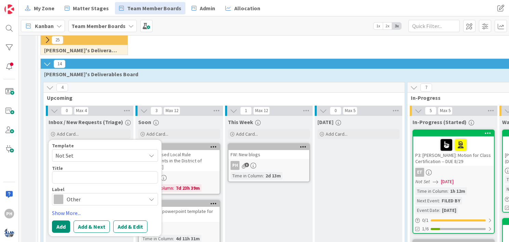
scroll to position [122, 0]
click at [151, 153] on icon at bounding box center [151, 155] width 5 height 5
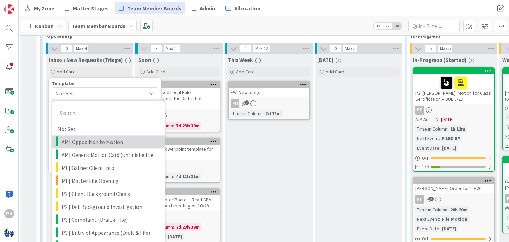
scroll to position [184, 0]
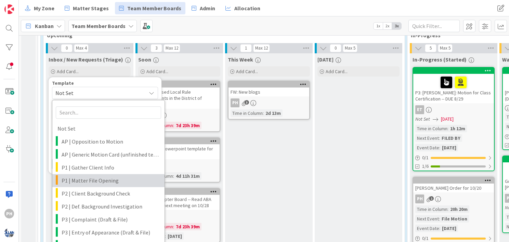
click at [81, 177] on span "P1 | Matter File Opening" at bounding box center [111, 180] width 98 height 9
type textarea "x"
type textarea "<case> | Matter File Opening"
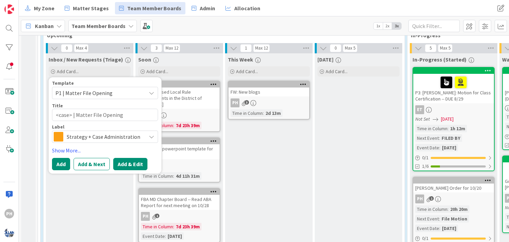
click at [127, 163] on button "Add & Edit" at bounding box center [130, 164] width 34 height 12
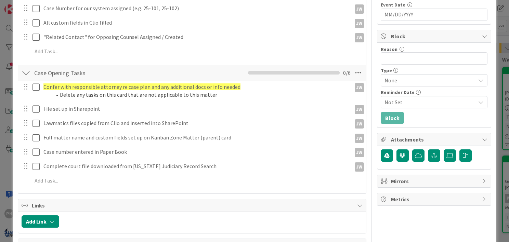
scroll to position [213, 0]
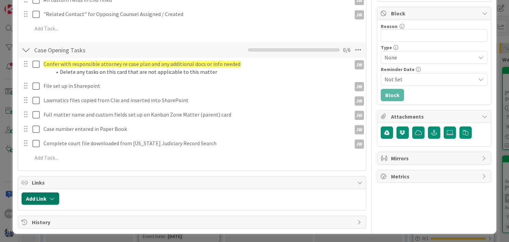
click at [51, 197] on icon "button" at bounding box center [51, 198] width 5 height 5
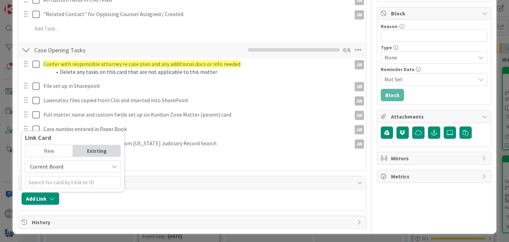
click at [88, 166] on span "Current Board" at bounding box center [67, 167] width 77 height 10
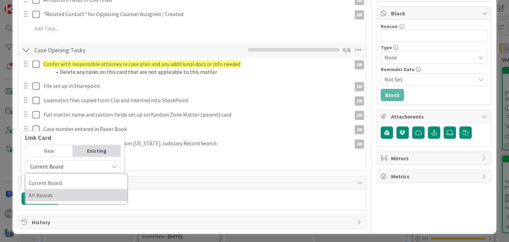
click at [68, 190] on span "All Boards" at bounding box center [76, 195] width 95 height 10
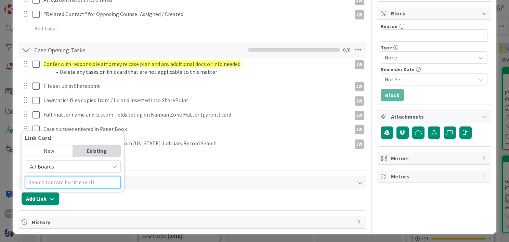
click at [66, 179] on input "text" at bounding box center [73, 182] width 96 height 12
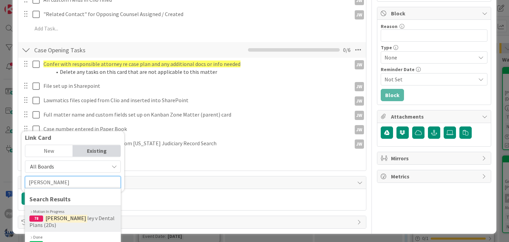
type input "[PERSON_NAME]"
click at [48, 214] on mark "[PERSON_NAME]" at bounding box center [65, 218] width 43 height 9
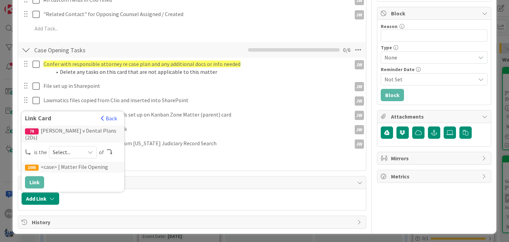
click at [90, 153] on icon at bounding box center [90, 151] width 5 height 5
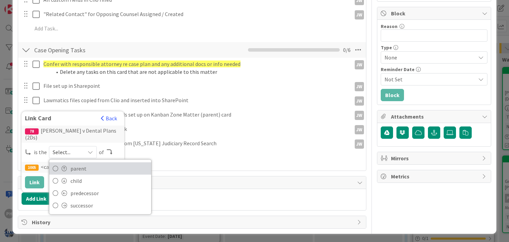
click at [81, 165] on span "parent" at bounding box center [108, 168] width 77 height 10
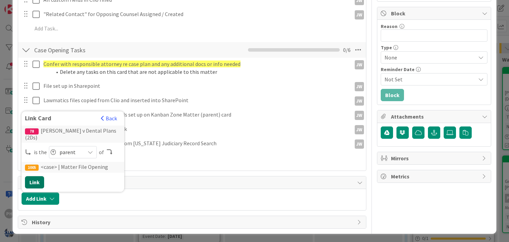
click at [35, 181] on button "Link" at bounding box center [34, 182] width 19 height 12
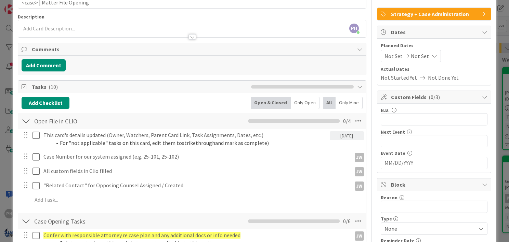
scroll to position [0, 0]
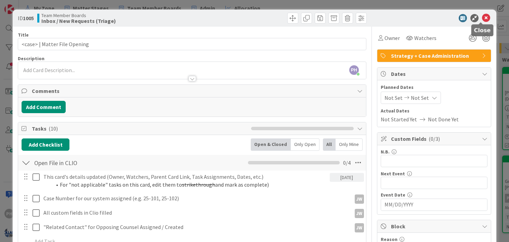
click at [482, 17] on icon at bounding box center [486, 18] width 8 height 8
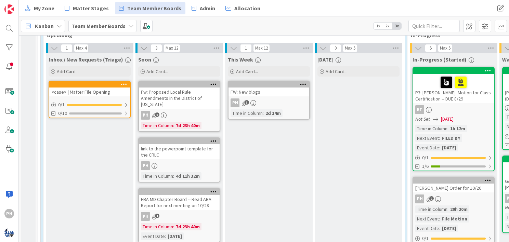
click at [46, 154] on div "Inbox / New Requests (Triage) Add Card... Template Not Set Not Set AP | Opposit…" at bounding box center [90, 242] width 88 height 379
click at [126, 104] on div at bounding box center [126, 104] width 4 height 5
click at [188, 91] on div "Fw: Proposed Local Rule Amendments in the District of [US_STATE]" at bounding box center [179, 98] width 81 height 21
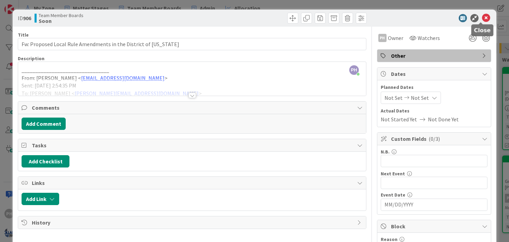
click at [482, 21] on icon at bounding box center [486, 18] width 8 height 8
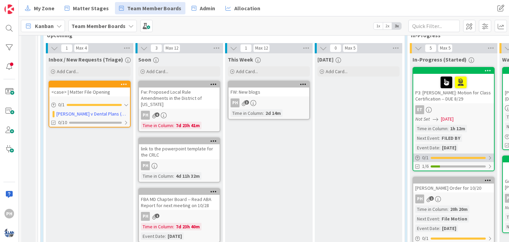
click at [458, 157] on div at bounding box center [457, 158] width 55 height 2
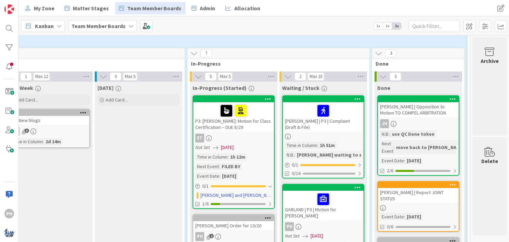
scroll to position [160, 224]
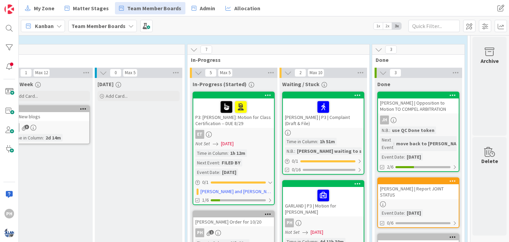
click at [449, 178] on icon at bounding box center [452, 180] width 6 height 5
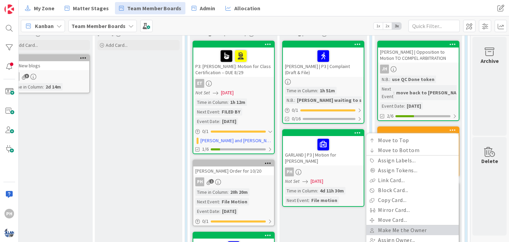
scroll to position [227, 224]
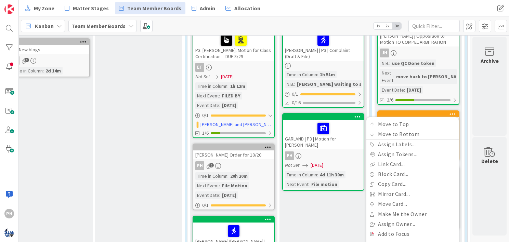
click at [44, 134] on div "This Week Add Card... FW: New blogs PH 3 Time in Column : 2d 14m" at bounding box center [49, 205] width 88 height 389
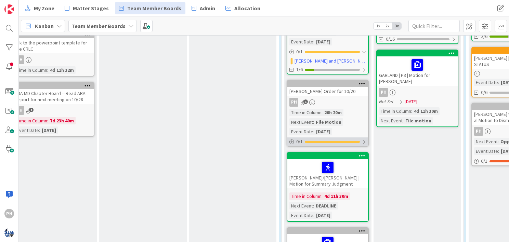
scroll to position [291, 126]
click at [362, 137] on div "0 / 1" at bounding box center [327, 141] width 81 height 9
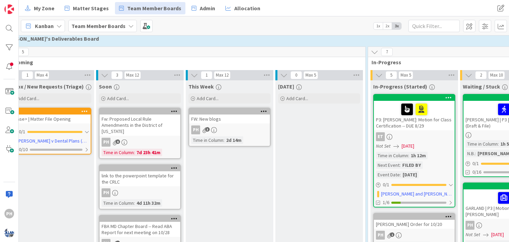
scroll to position [157, 0]
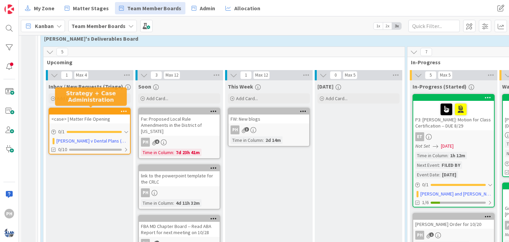
click at [91, 111] on div at bounding box center [91, 111] width 78 height 5
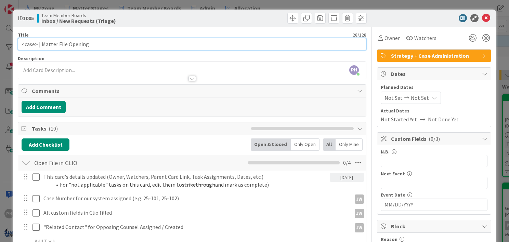
drag, startPoint x: 37, startPoint y: 44, endPoint x: 0, endPoint y: 38, distance: 37.0
click at [0, 38] on div "ID 1005 Team Member Boards Inbox / New Requests (Triage) Title 28 / 128 <case> …" at bounding box center [254, 121] width 509 height 242
click at [82, 41] on input "TEST Matter File Opening" at bounding box center [192, 44] width 348 height 12
type input "TEST Matter File Opening TO SEE IF [PERSON_NAME] STAYS OPEN"
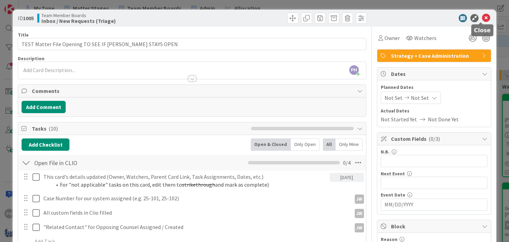
click at [482, 16] on icon at bounding box center [486, 18] width 8 height 8
